Goal: Transaction & Acquisition: Obtain resource

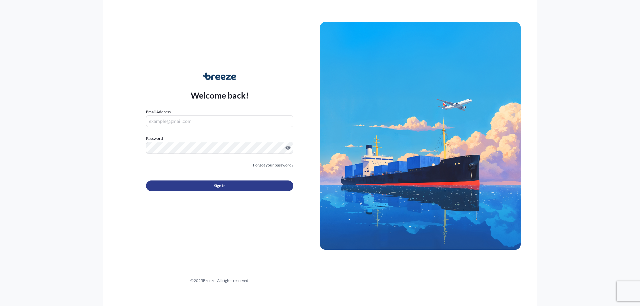
type input "[PERSON_NAME][EMAIL_ADDRESS][PERSON_NAME][DOMAIN_NAME]"
click at [225, 185] on span "Sign In" at bounding box center [220, 186] width 12 height 7
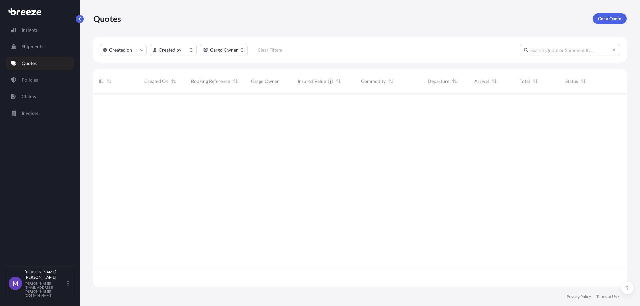
scroll to position [193, 528]
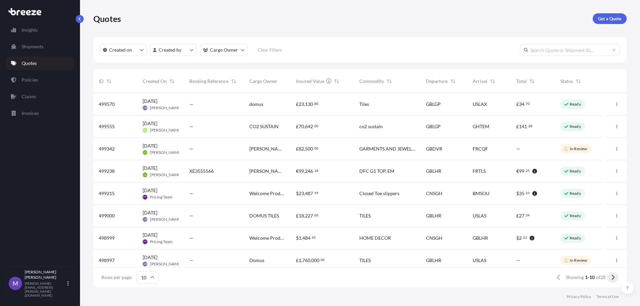
click at [610, 278] on button at bounding box center [613, 277] width 12 height 11
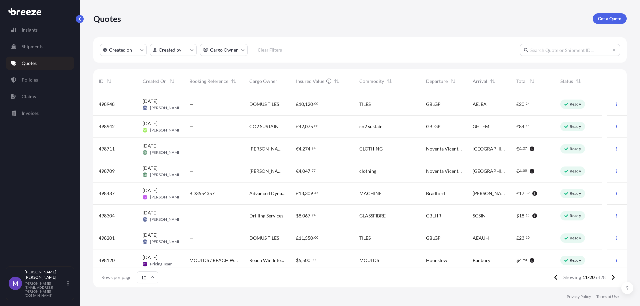
click at [610, 278] on button at bounding box center [613, 277] width 12 height 11
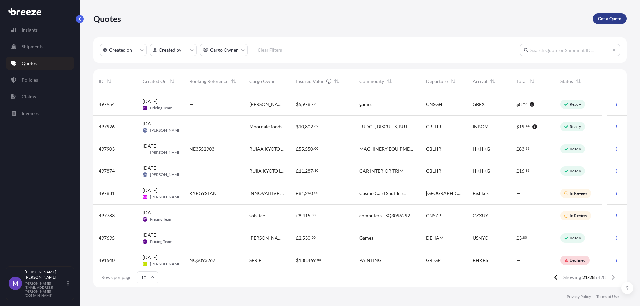
click at [606, 20] on p "Get a Quote" at bounding box center [609, 18] width 23 height 7
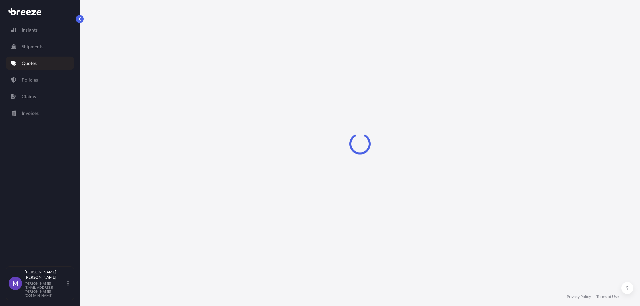
select select "Sea"
select select "1"
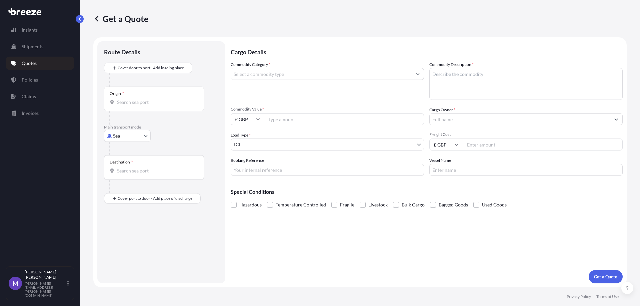
click at [134, 100] on input "Origin *" at bounding box center [156, 102] width 79 height 7
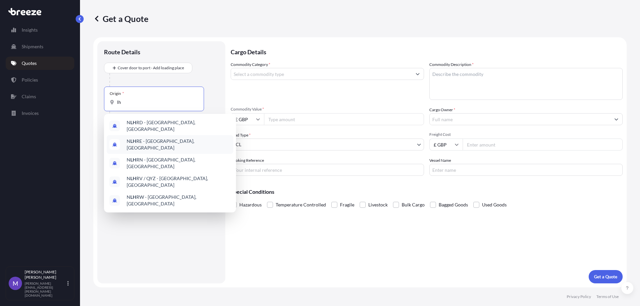
type input "l"
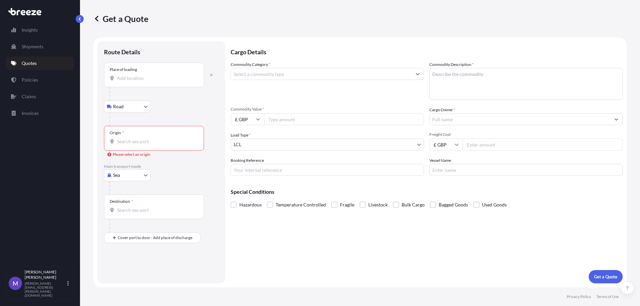
click at [134, 77] on input "Place of loading" at bounding box center [156, 78] width 79 height 7
click at [142, 98] on span "Feltham TW14 8RS , [GEOGRAPHIC_DATA]" at bounding box center [171, 100] width 89 height 7
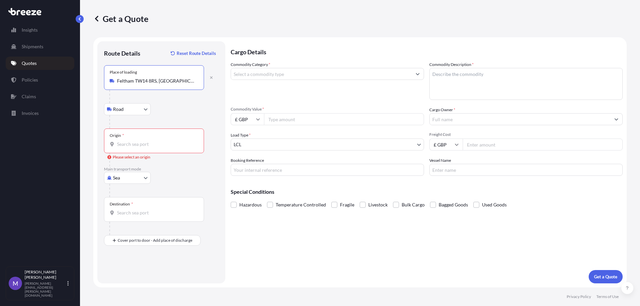
type input "Feltham TW14 8RS, [GEOGRAPHIC_DATA]"
click at [127, 143] on input "Origin * Please select an origin" at bounding box center [156, 144] width 79 height 7
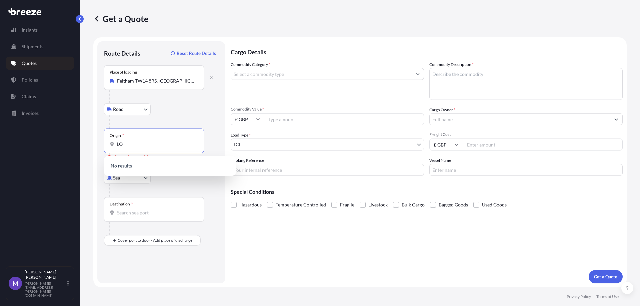
type input "L"
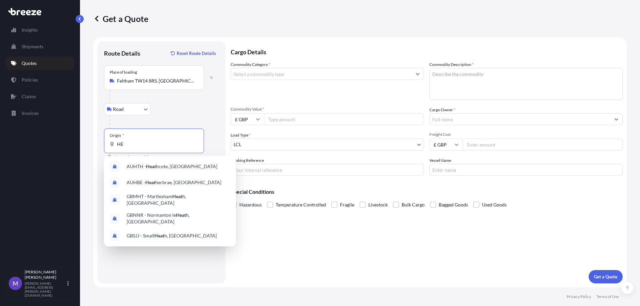
type input "H"
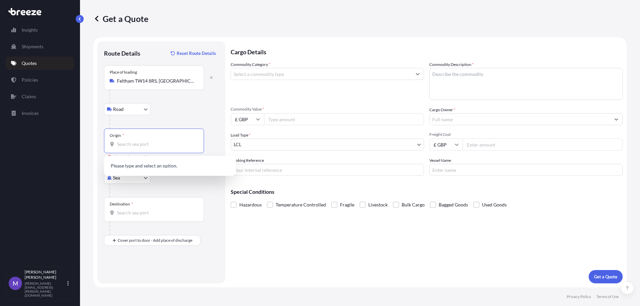
click at [124, 143] on input "Origin * Please select an origin" at bounding box center [156, 144] width 79 height 7
click at [84, 130] on div "Get a Quote Route Details Reset Route Details Place of loading [GEOGRAPHIC_DATA…" at bounding box center [360, 144] width 560 height 288
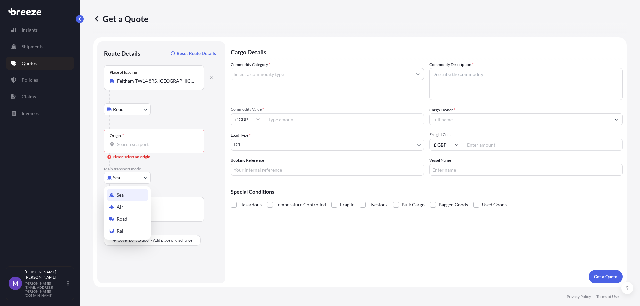
click at [141, 175] on body "0 options available. Insights Shipments Quotes Policies Claims Invoices M [PERS…" at bounding box center [320, 153] width 640 height 306
click at [130, 207] on div "Air" at bounding box center [127, 207] width 41 height 12
select select "Air"
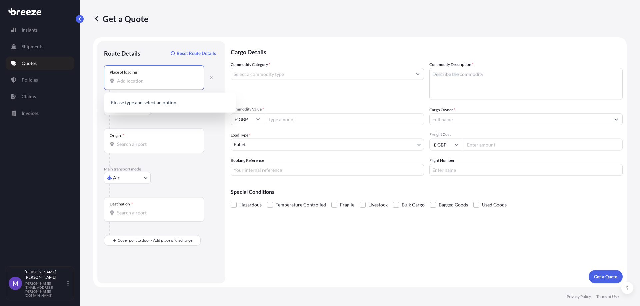
click at [144, 80] on input "Place of loading" at bounding box center [156, 81] width 79 height 7
click at [139, 101] on span "Feltham TW14 8RS , [GEOGRAPHIC_DATA]" at bounding box center [171, 103] width 89 height 7
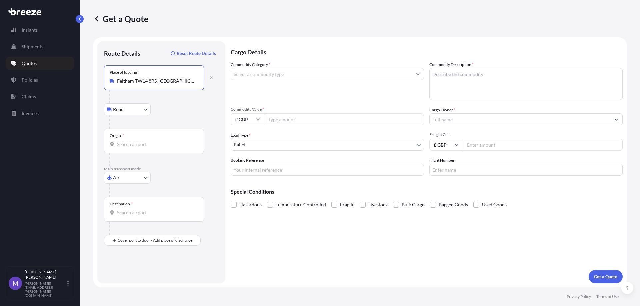
type input "Feltham TW14 8RS, [GEOGRAPHIC_DATA]"
click at [126, 144] on input "Origin *" at bounding box center [156, 144] width 79 height 7
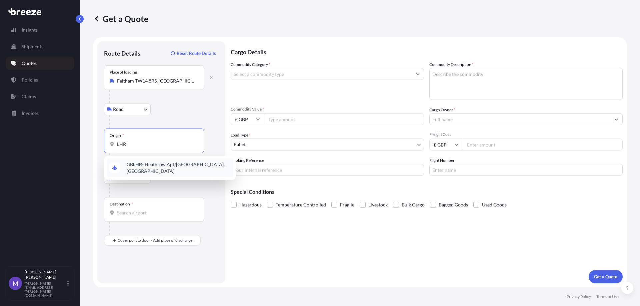
click at [153, 168] on span "GB LHR - Heathrow Apt/[GEOGRAPHIC_DATA], [GEOGRAPHIC_DATA]" at bounding box center [179, 167] width 104 height 13
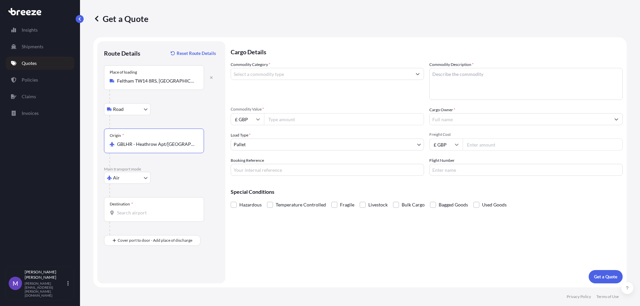
type input "GBLHR - Heathrow Apt/[GEOGRAPHIC_DATA], [GEOGRAPHIC_DATA]"
click at [149, 212] on input "Destination *" at bounding box center [156, 213] width 79 height 7
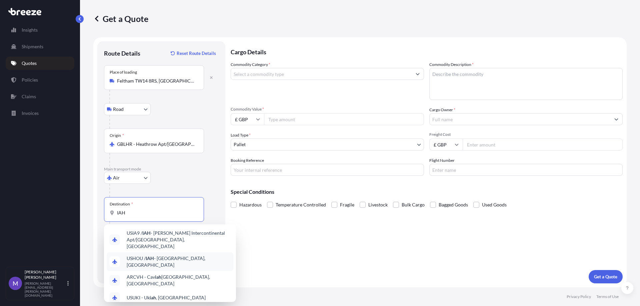
click at [155, 258] on div "USHOU / IAH - [GEOGRAPHIC_DATA], [GEOGRAPHIC_DATA]" at bounding box center [170, 262] width 127 height 19
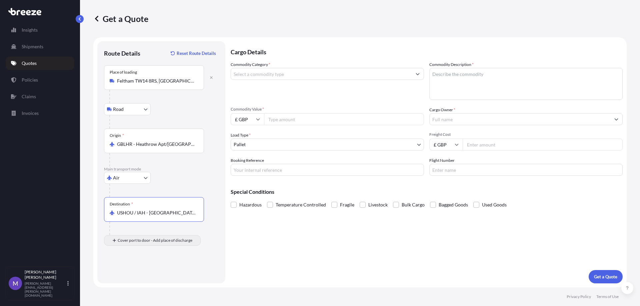
type input "USHOU / IAH - [GEOGRAPHIC_DATA], [GEOGRAPHIC_DATA]"
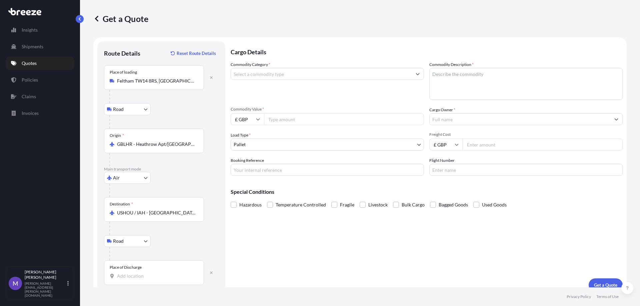
scroll to position [8, 0]
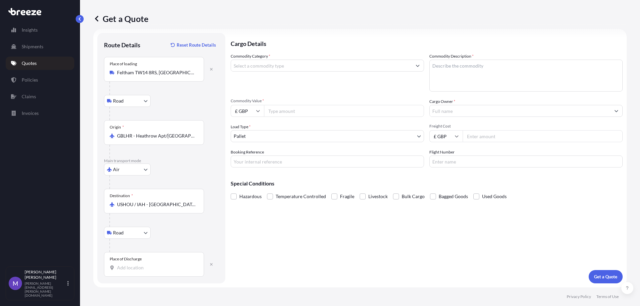
click at [122, 266] on input "Place of Discharge" at bounding box center [156, 268] width 79 height 7
click at [131, 270] on input "Place of Discharge" at bounding box center [156, 268] width 79 height 7
paste input "[US_STATE] 77055"
type input "[GEOGRAPHIC_DATA], [US_STATE] 77055, [GEOGRAPHIC_DATA]"
click at [345, 67] on input "Commodity Category *" at bounding box center [321, 66] width 181 height 12
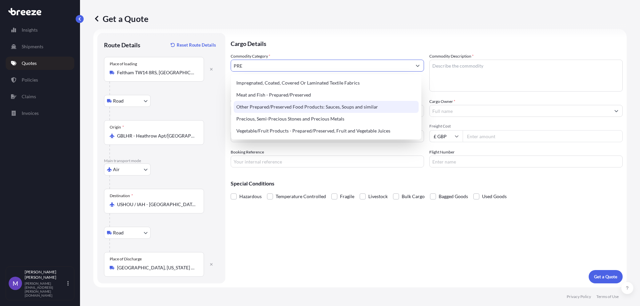
click at [277, 106] on div "Other Prepared/Preserved Food Products: Sauces, Soups and similar" at bounding box center [326, 107] width 185 height 12
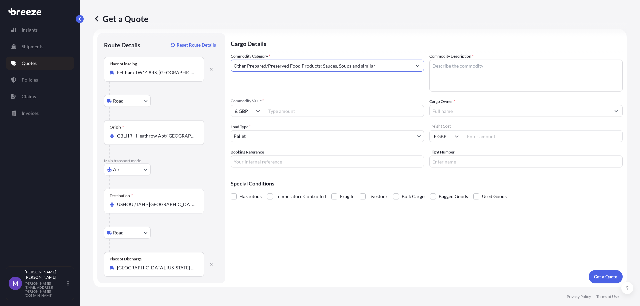
type input "Other Prepared/Preserved Food Products: Sauces, Soups and similar"
drag, startPoint x: 453, startPoint y: 78, endPoint x: 444, endPoint y: 77, distance: 9.4
click at [453, 78] on textarea "Commodity Description *" at bounding box center [525, 76] width 193 height 32
click at [451, 68] on textarea "Commodity Description *" at bounding box center [525, 76] width 193 height 32
paste textarea "Preparations of cereals, flour, starch or milk; pastrycooks' products"
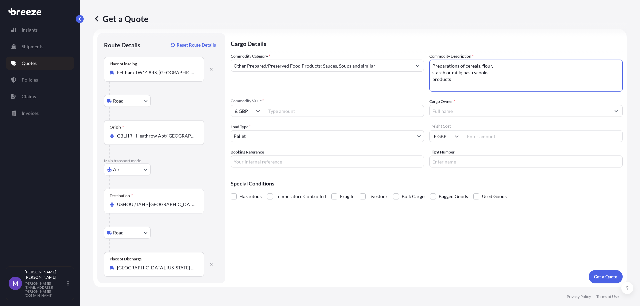
type textarea "Preparations of cereals, flour, starch or milk; pastrycooks' products"
click at [258, 110] on icon at bounding box center [258, 111] width 4 height 4
click at [246, 159] on div "$ USD" at bounding box center [247, 157] width 28 height 13
type input "$ USD"
click at [290, 112] on input "Commodity Value *" at bounding box center [344, 111] width 160 height 12
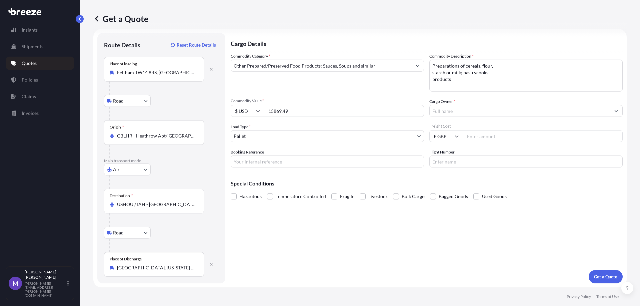
type input "15869.49"
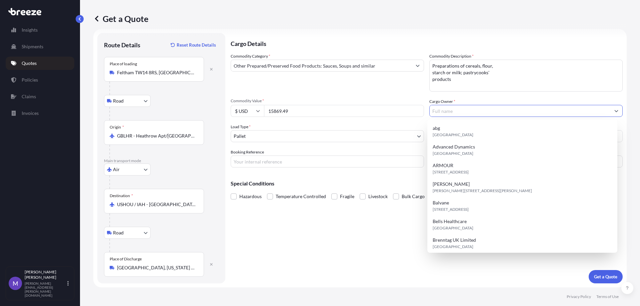
click at [487, 110] on input "Cargo Owner *" at bounding box center [519, 111] width 181 height 12
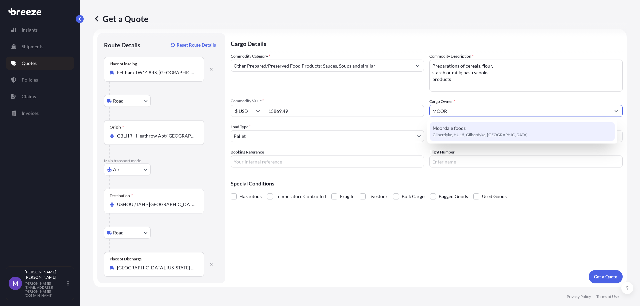
click at [476, 133] on span "Gilberdyke, HU15, Gilberdyke, [GEOGRAPHIC_DATA]" at bounding box center [479, 135] width 95 height 7
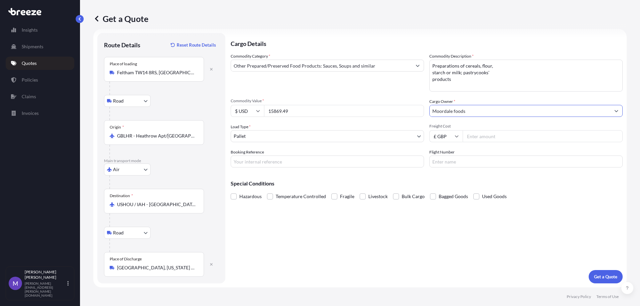
type input "Moordale foods"
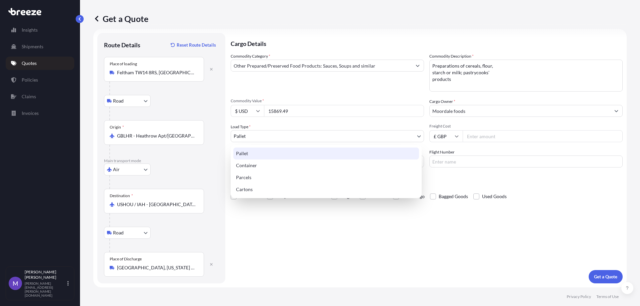
click at [257, 133] on body "15 options available. 2 options available. 0 options available. 1 option availa…" at bounding box center [320, 153] width 640 height 306
click at [250, 151] on div "Pallet" at bounding box center [326, 154] width 186 height 12
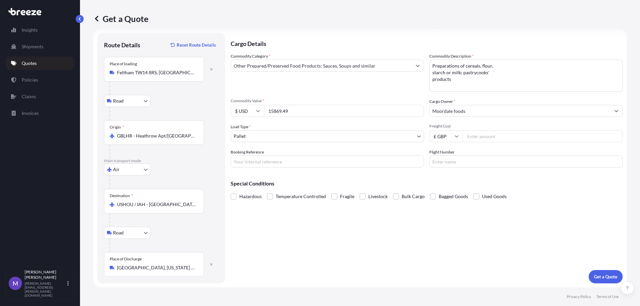
click at [515, 138] on input "Freight Cost" at bounding box center [542, 136] width 160 height 12
type input "2581.70"
click at [285, 166] on input "Booking Reference" at bounding box center [327, 162] width 193 height 12
paste input "NE3555712"
type input "NE3555712"
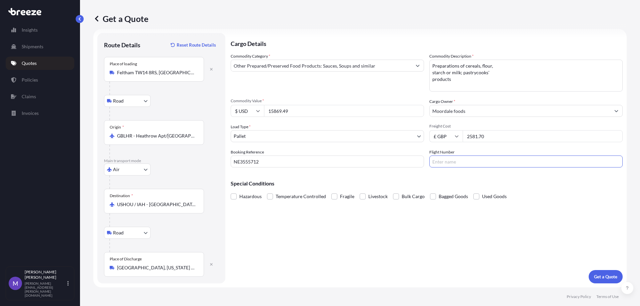
paste input "VS0135/28"
type input "VS0135/28"
click at [600, 280] on p "Get a Quote" at bounding box center [605, 277] width 23 height 7
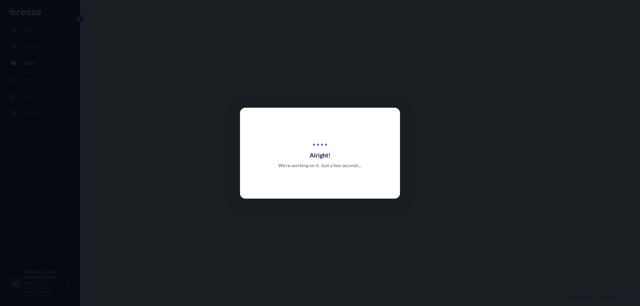
scroll to position [267, 0]
select select "Road"
select select "Air"
select select "Road"
select select "1"
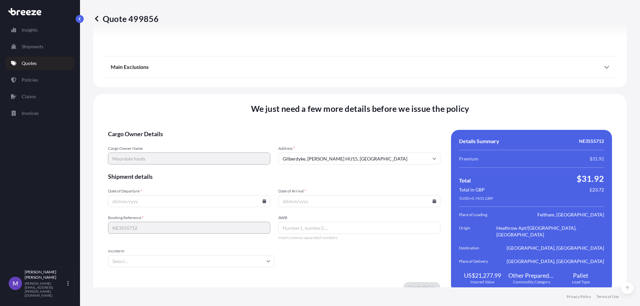
scroll to position [884, 0]
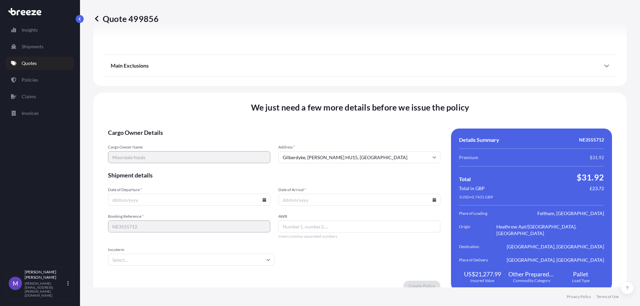
click at [262, 198] on icon at bounding box center [264, 200] width 4 height 4
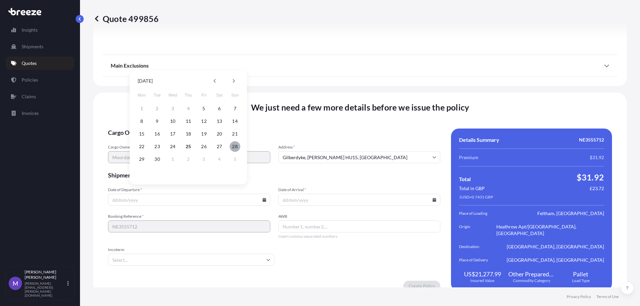
click at [233, 147] on button "28" at bounding box center [235, 146] width 11 height 11
type input "[DATE]"
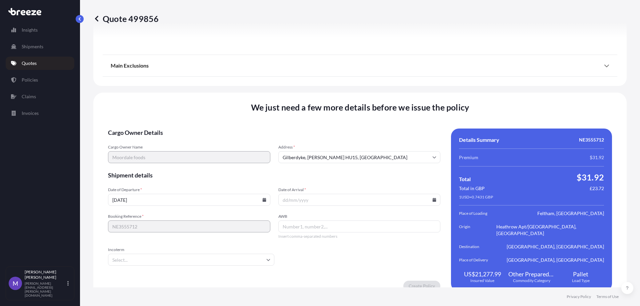
click at [429, 194] on input "Date of Arrival *" at bounding box center [359, 200] width 162 height 12
click at [412, 197] on input "Date of Arrival *" at bounding box center [359, 200] width 162 height 12
click at [433, 194] on input "Date of Arrival *" at bounding box center [359, 200] width 162 height 12
click at [432, 198] on icon at bounding box center [434, 200] width 4 height 4
click at [339, 158] on button "1" at bounding box center [341, 159] width 11 height 11
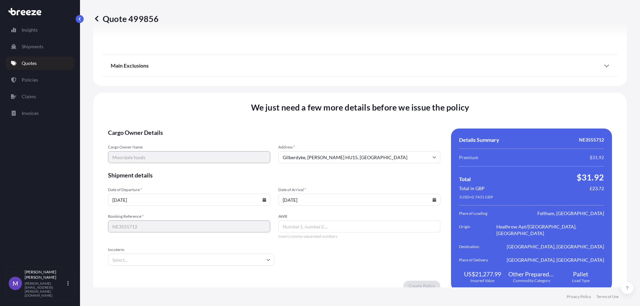
type input "[DATE]"
click at [313, 223] on input "AWB" at bounding box center [359, 227] width 162 height 12
paste input "932-75194560"
click at [291, 221] on input "932-75194560" at bounding box center [359, 227] width 162 height 12
type input "93275194560"
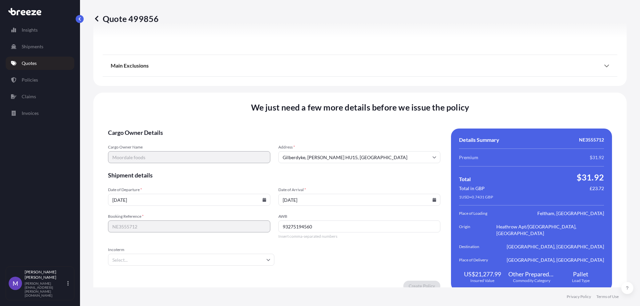
click at [177, 255] on input "Incoterm" at bounding box center [191, 260] width 166 height 12
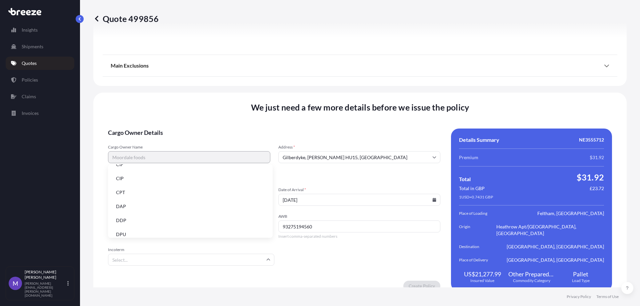
scroll to position [19, 0]
click at [150, 226] on li "DDP" at bounding box center [190, 225] width 159 height 13
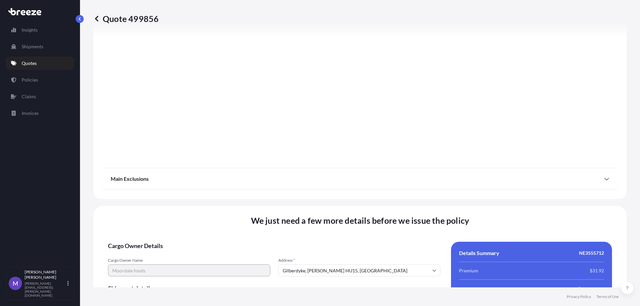
scroll to position [772, 0]
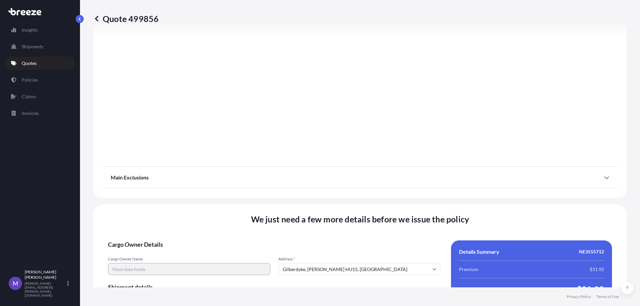
click at [604, 175] on icon at bounding box center [606, 177] width 5 height 5
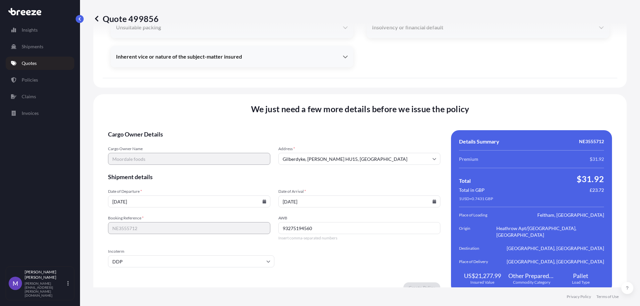
scroll to position [1019, 0]
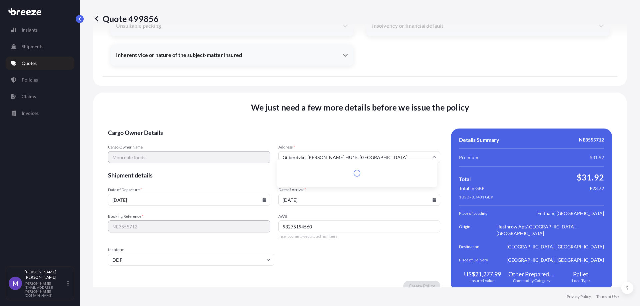
click at [343, 151] on input "Gilberdyke, [PERSON_NAME] HU15, [GEOGRAPHIC_DATA]" at bounding box center [359, 157] width 162 height 12
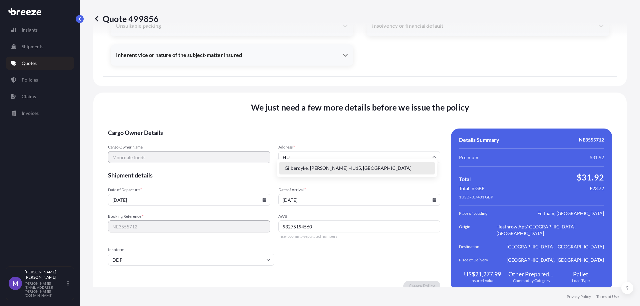
scroll to position [1026, 0]
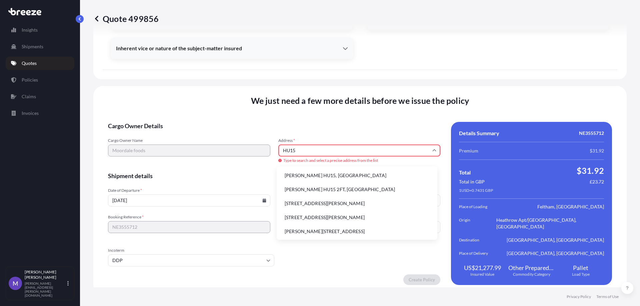
click at [282, 143] on div "Address * HU15 Type to search and select a precise address from the list" at bounding box center [359, 150] width 162 height 25
click at [313, 174] on li "[PERSON_NAME] HU15, [GEOGRAPHIC_DATA]" at bounding box center [356, 175] width 155 height 13
type input "[PERSON_NAME] HU15, [GEOGRAPHIC_DATA]"
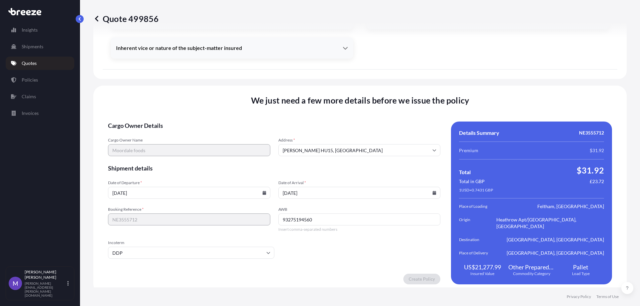
scroll to position [1019, 0]
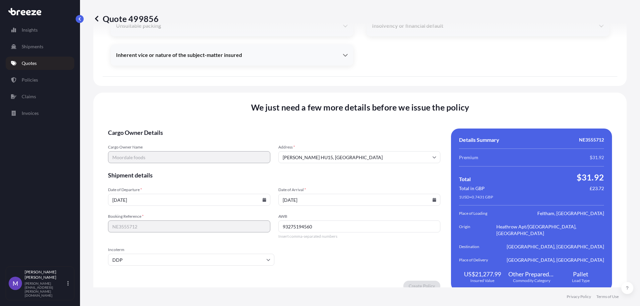
click at [329, 221] on input "93275194560" at bounding box center [359, 227] width 162 height 12
click at [323, 208] on form "Cargo Owner Details Cargo Owner Name Moordale foods Address * [PERSON_NAME][GEO…" at bounding box center [274, 210] width 332 height 163
click at [302, 240] on form "Cargo Owner Details Cargo Owner Name Moordale foods Address * [PERSON_NAME][GEO…" at bounding box center [274, 210] width 332 height 163
click at [271, 240] on form "Cargo Owner Details Cargo Owner Name Moordale foods Address * [PERSON_NAME][GEO…" at bounding box center [274, 210] width 332 height 163
click at [404, 120] on div "We just need a few more details before we issue the policy Cargo Owner Details …" at bounding box center [359, 197] width 533 height 208
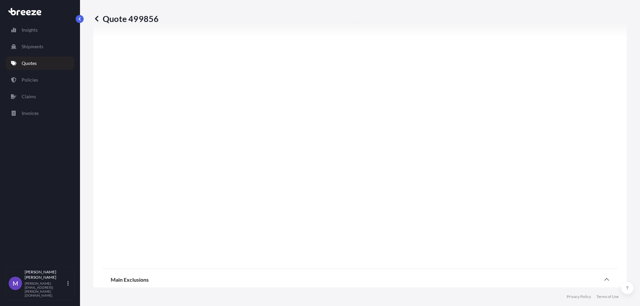
scroll to position [0, 0]
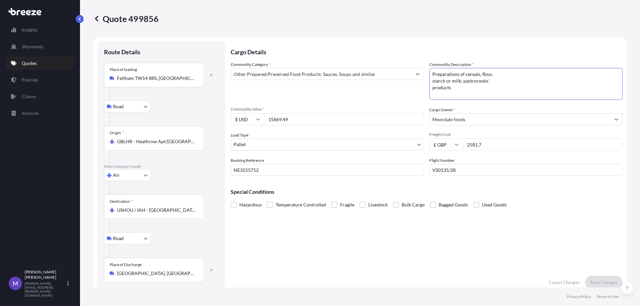
drag, startPoint x: 476, startPoint y: 73, endPoint x: 484, endPoint y: 83, distance: 12.8
click at [484, 83] on textarea "Preparations of cereals, flour, starch or milk; pastrycooks' products" at bounding box center [525, 84] width 193 height 32
click at [429, 82] on textarea "Preparations of cereals, flour, starch or milk; pastrycooks' products" at bounding box center [525, 84] width 193 height 32
type textarea "Preparations of cereals products"
click at [590, 281] on p "Save Changes" at bounding box center [603, 282] width 27 height 7
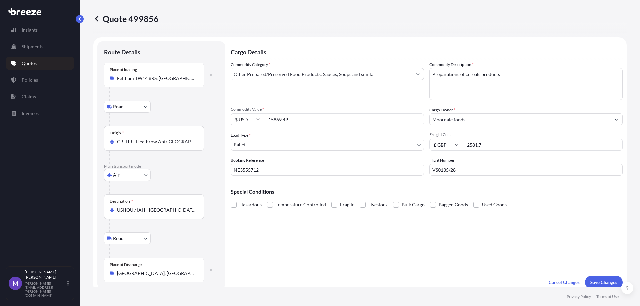
scroll to position [267, 0]
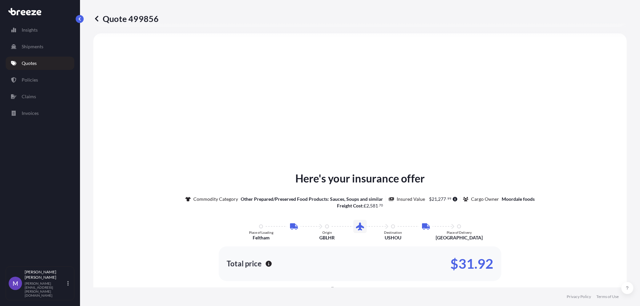
select select "Road"
select select "Air"
select select "Road"
select select "1"
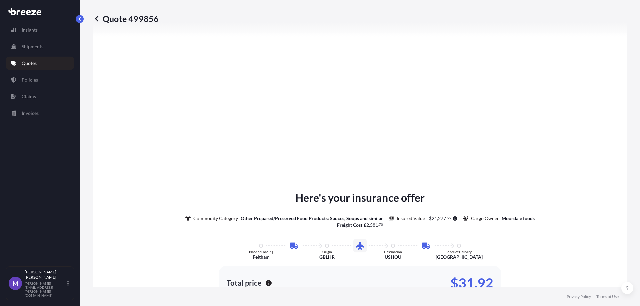
scroll to position [1019, 0]
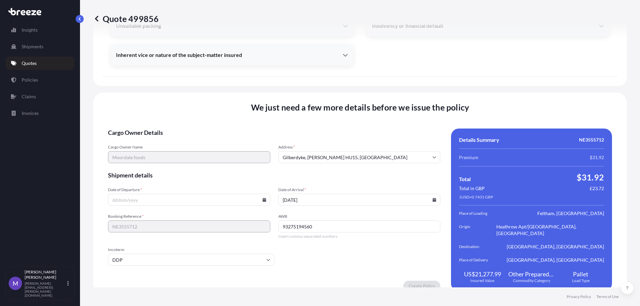
click at [263, 194] on input "Date of Departure *" at bounding box center [189, 200] width 162 height 12
click at [262, 198] on icon at bounding box center [264, 200] width 4 height 4
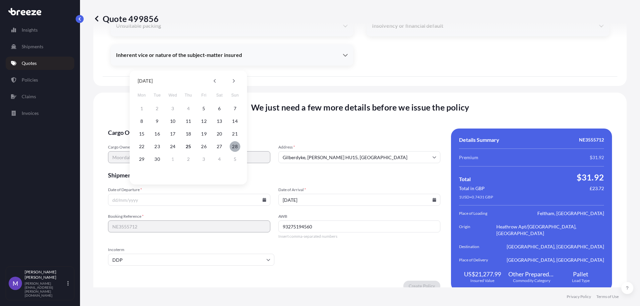
click at [233, 144] on button "28" at bounding box center [235, 146] width 11 height 11
type input "[DATE]"
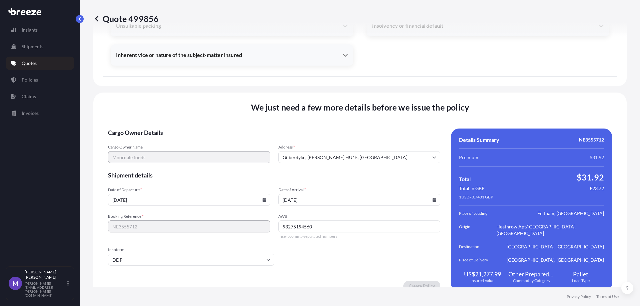
click at [433, 194] on input "[DATE]" at bounding box center [359, 200] width 162 height 12
click at [432, 198] on icon at bounding box center [434, 200] width 4 height 4
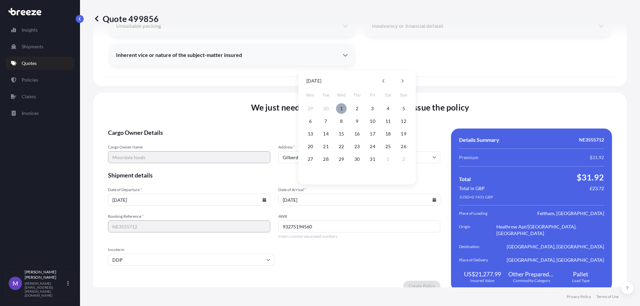
click at [341, 109] on button "1" at bounding box center [341, 108] width 11 height 11
